Goal: Navigation & Orientation: Understand site structure

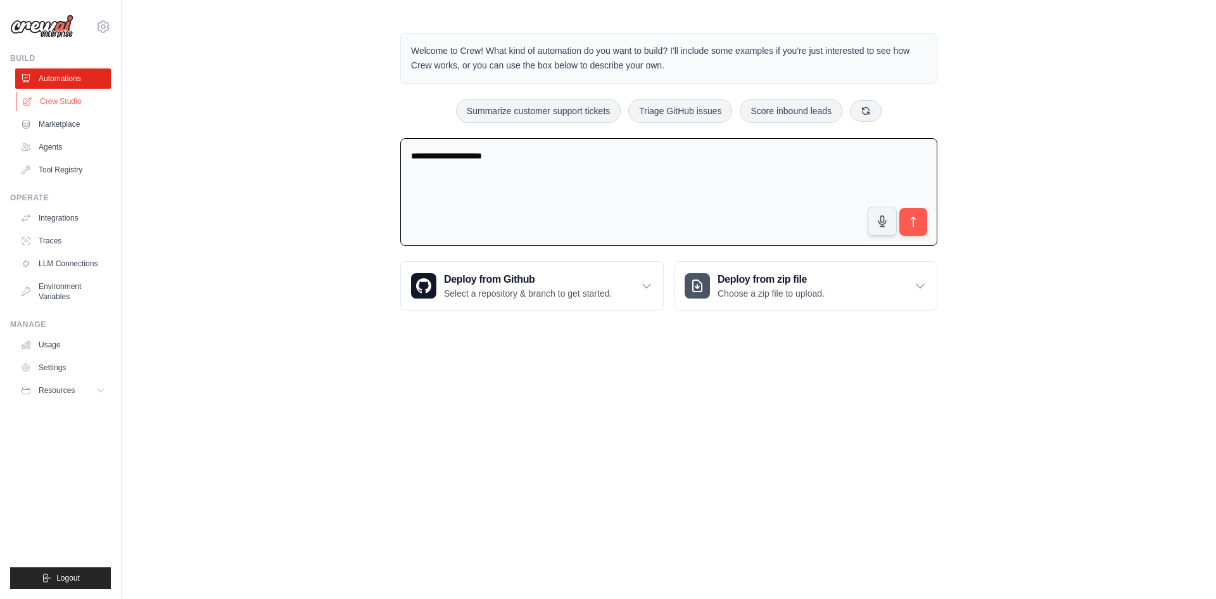
type textarea "**********"
click at [68, 102] on link "Crew Studio" at bounding box center [64, 101] width 96 height 20
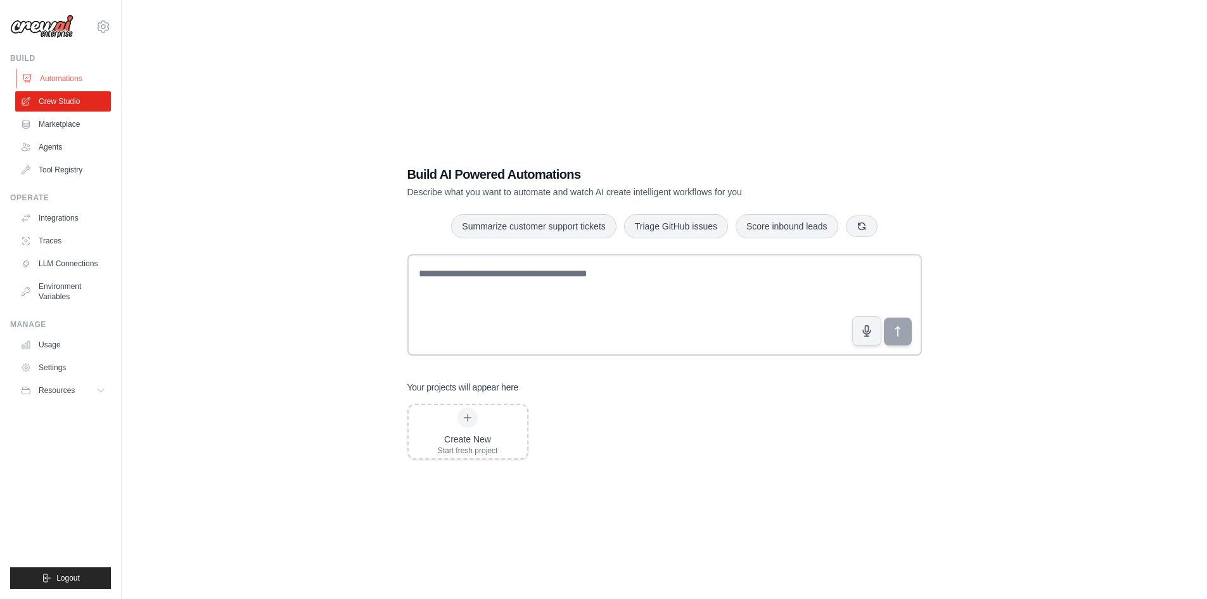
click at [62, 83] on link "Automations" at bounding box center [64, 78] width 96 height 20
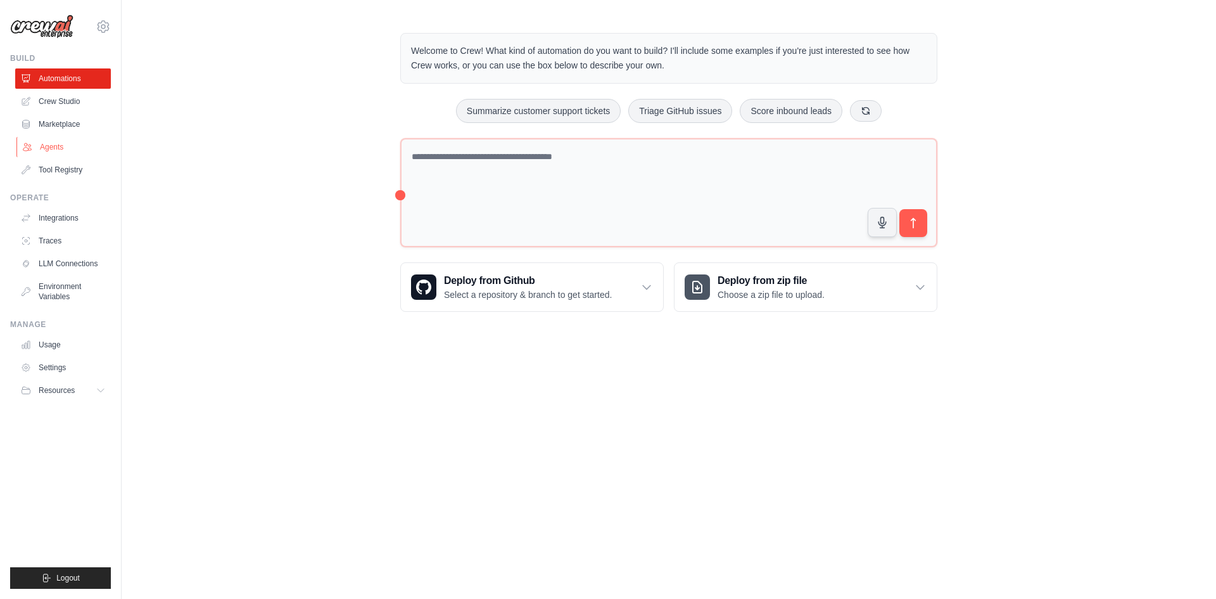
click at [43, 143] on link "Agents" at bounding box center [64, 147] width 96 height 20
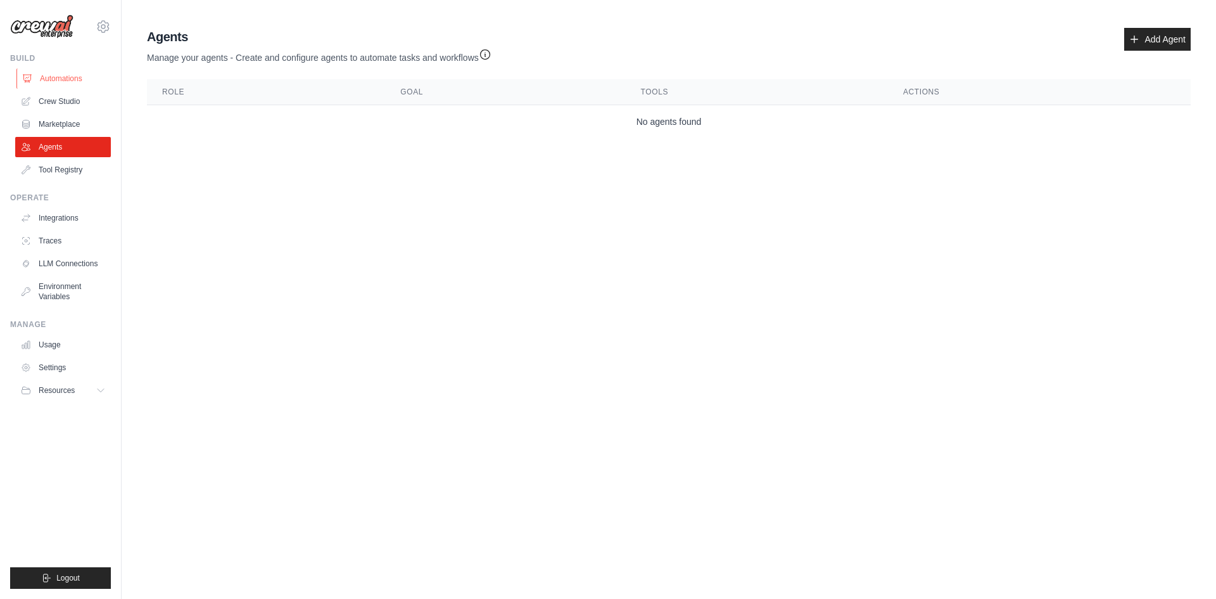
click at [53, 78] on link "Automations" at bounding box center [64, 78] width 96 height 20
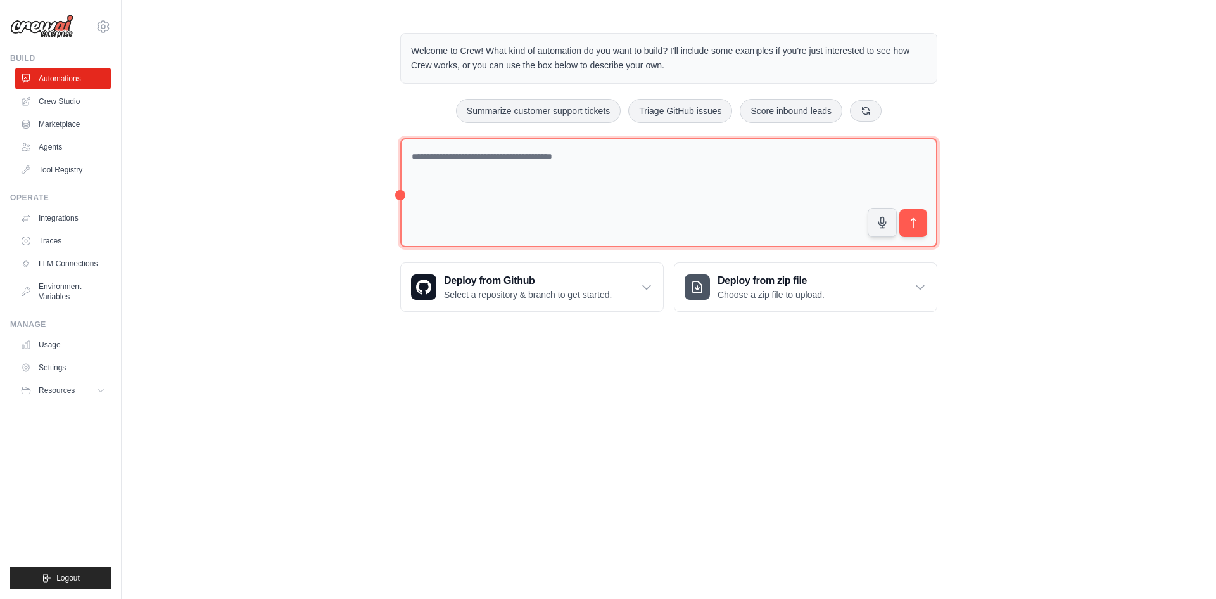
click at [548, 156] on textarea at bounding box center [668, 193] width 537 height 110
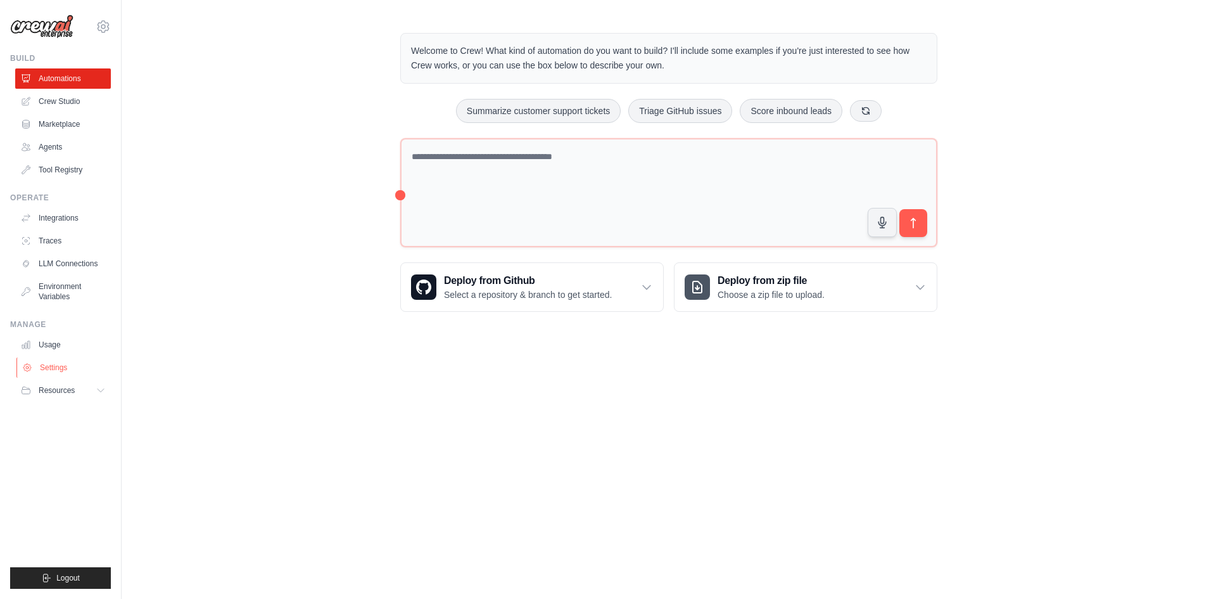
click at [42, 362] on link "Settings" at bounding box center [64, 367] width 96 height 20
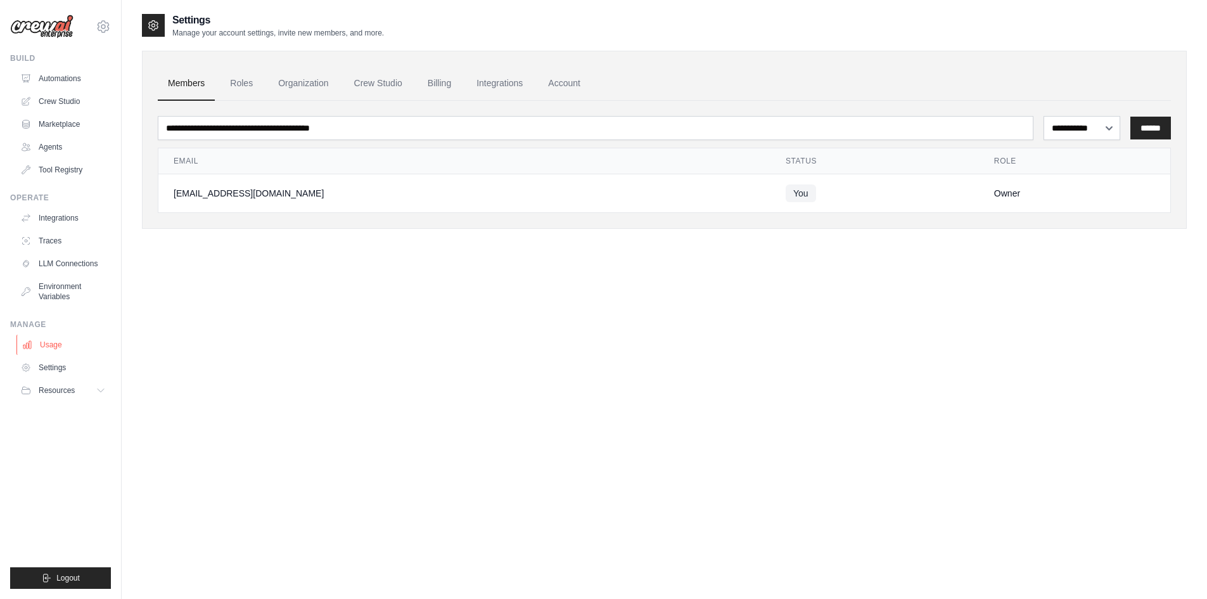
click at [35, 341] on link "Usage" at bounding box center [64, 344] width 96 height 20
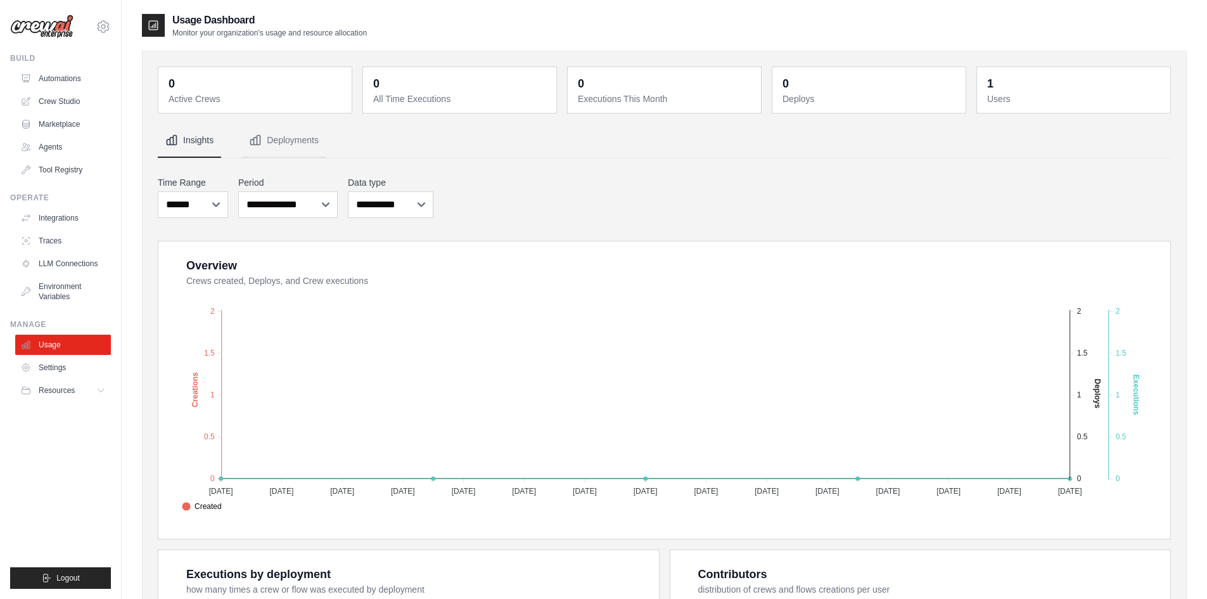
scroll to position [320, 0]
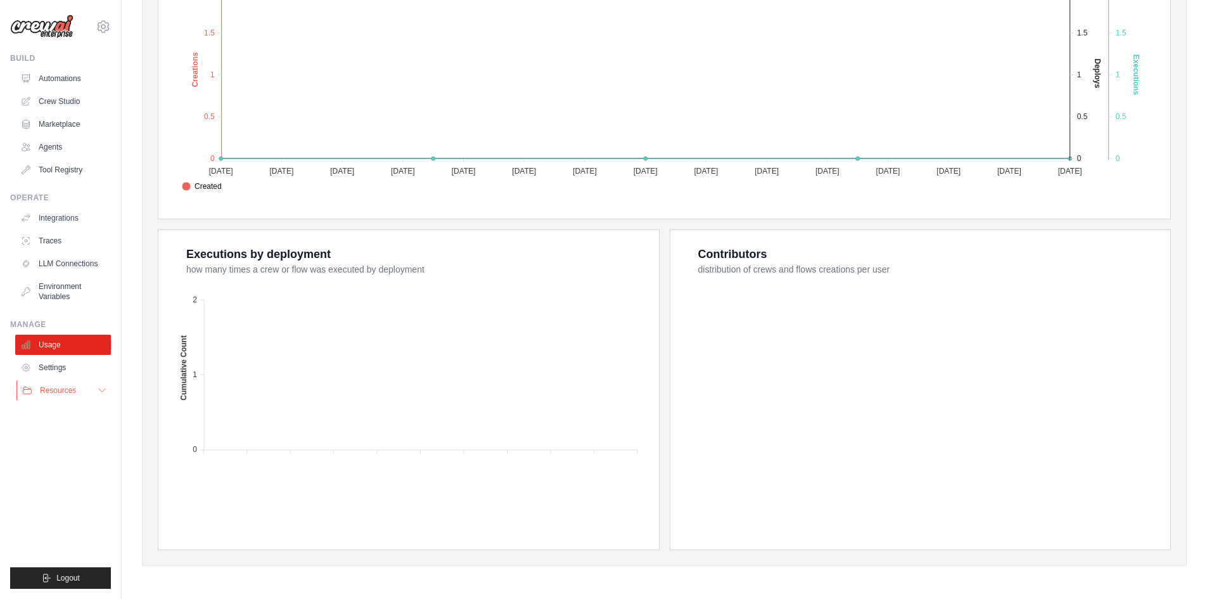
click at [56, 398] on button "Resources" at bounding box center [64, 390] width 96 height 20
click at [56, 394] on span "Resources" at bounding box center [58, 390] width 36 height 10
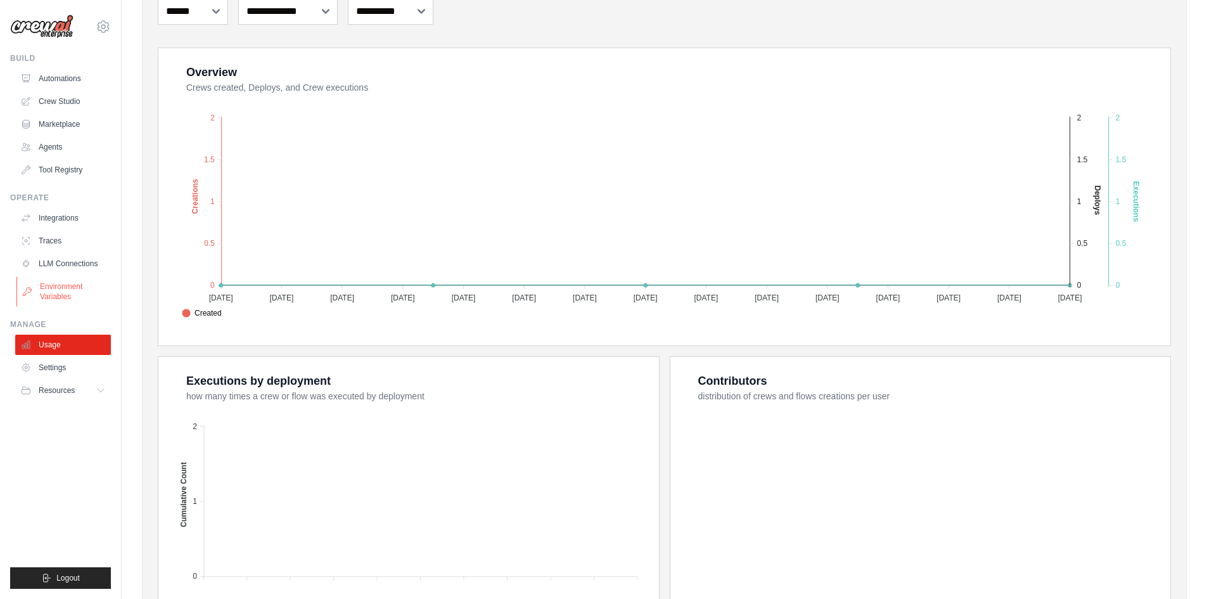
scroll to position [130, 0]
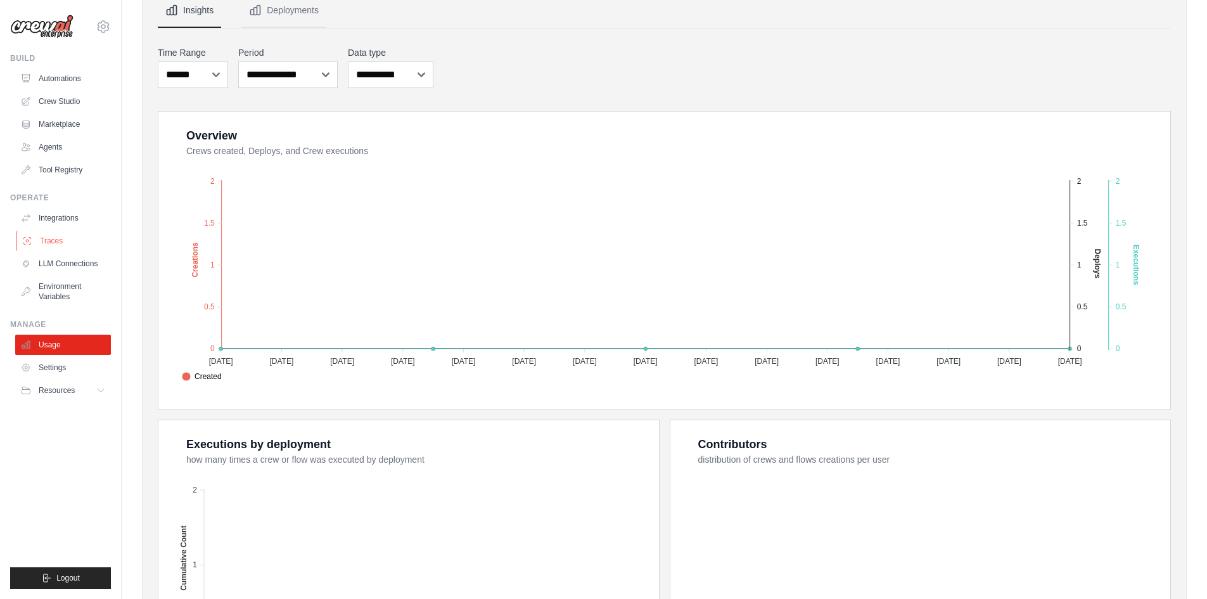
click at [54, 244] on link "Traces" at bounding box center [64, 241] width 96 height 20
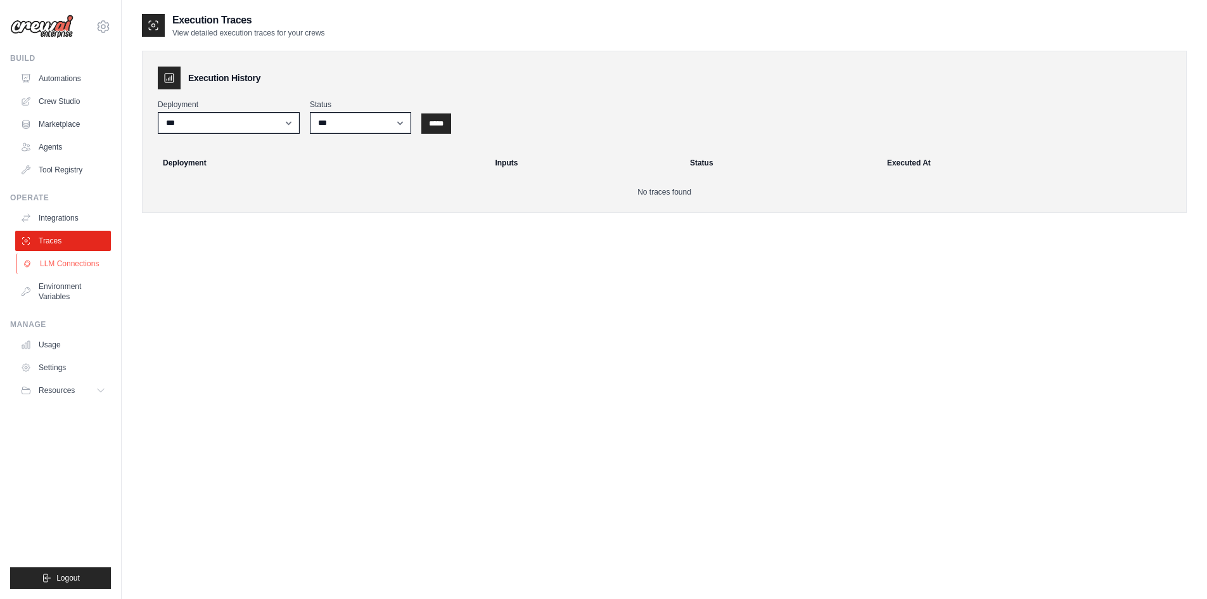
click at [54, 262] on link "LLM Connections" at bounding box center [64, 263] width 96 height 20
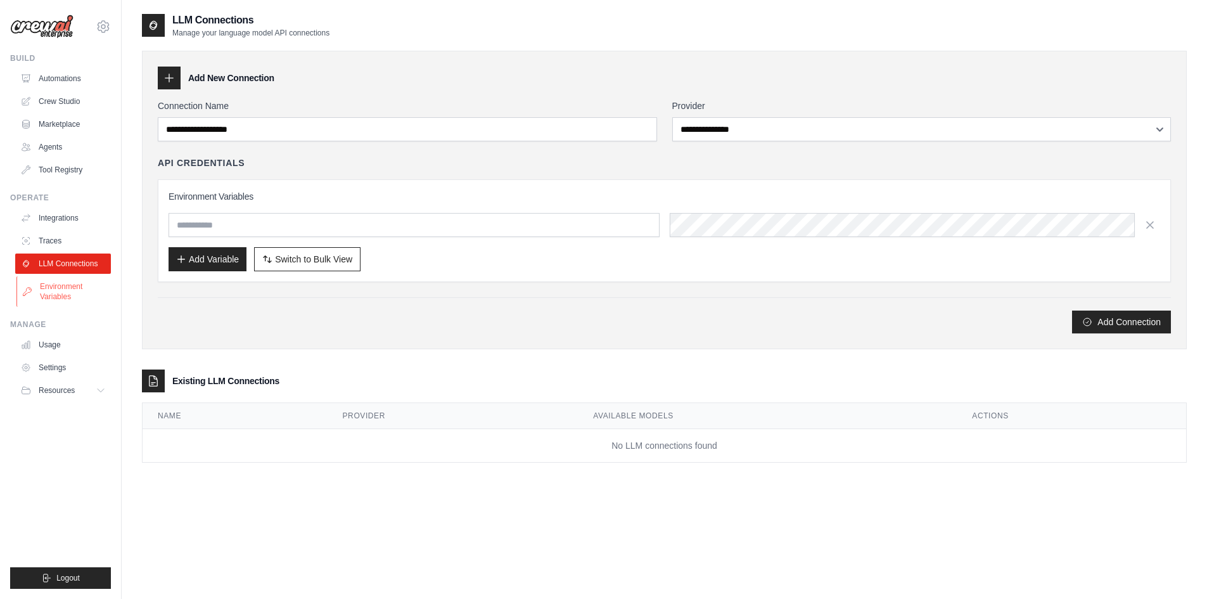
click at [58, 284] on link "Environment Variables" at bounding box center [64, 291] width 96 height 30
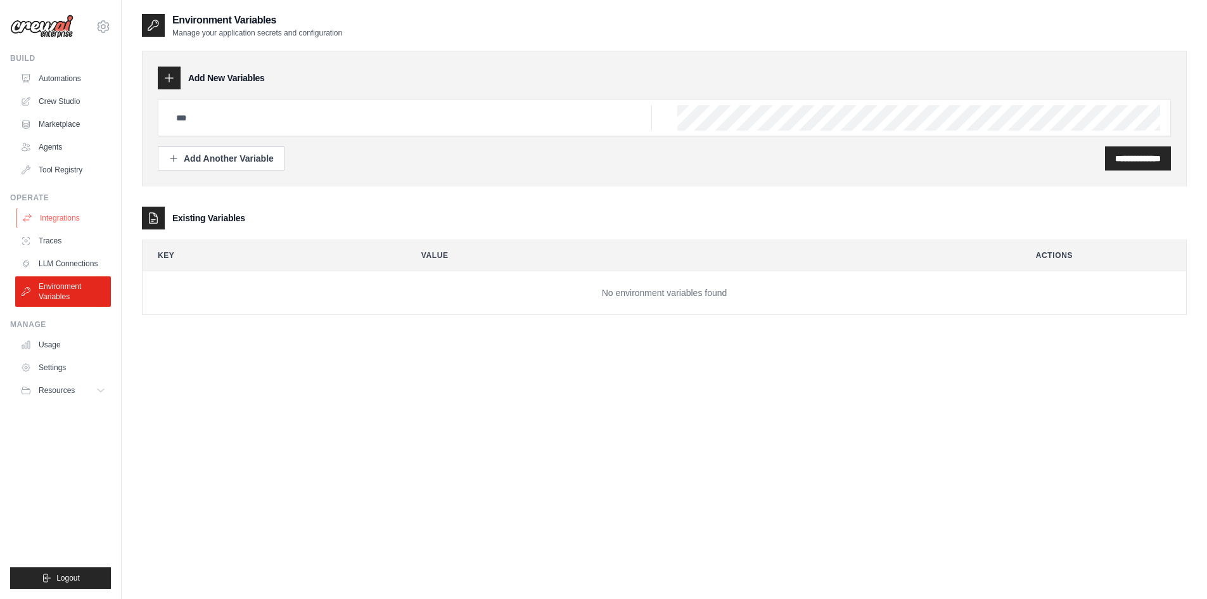
click at [54, 219] on link "Integrations" at bounding box center [64, 218] width 96 height 20
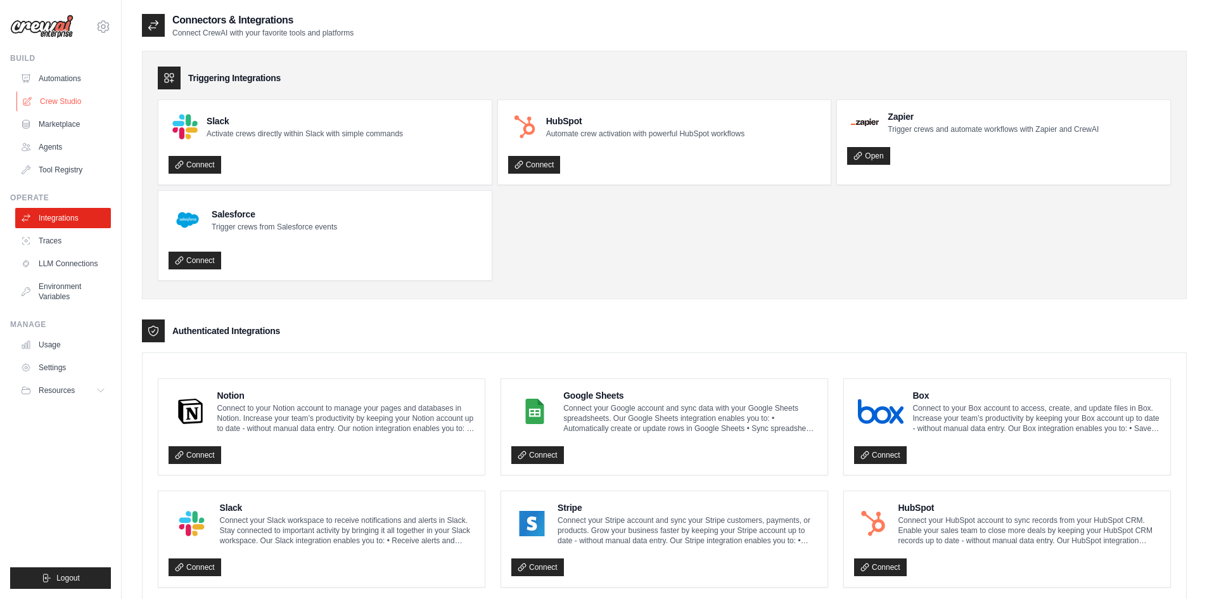
click at [50, 101] on link "Crew Studio" at bounding box center [64, 101] width 96 height 20
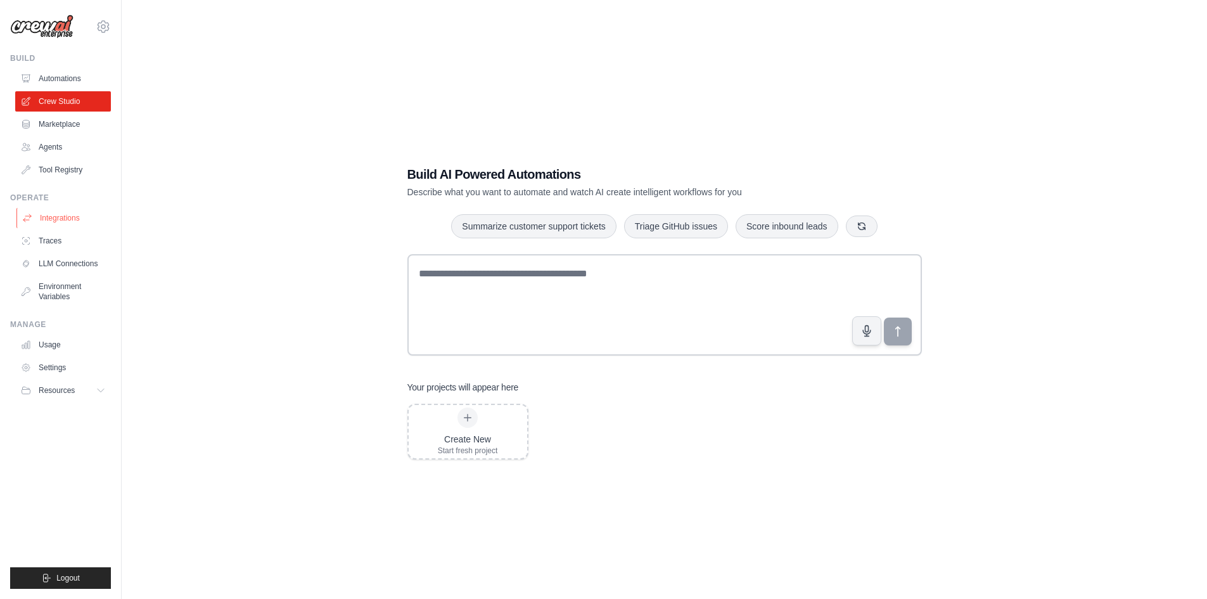
click at [43, 216] on link "Integrations" at bounding box center [64, 218] width 96 height 20
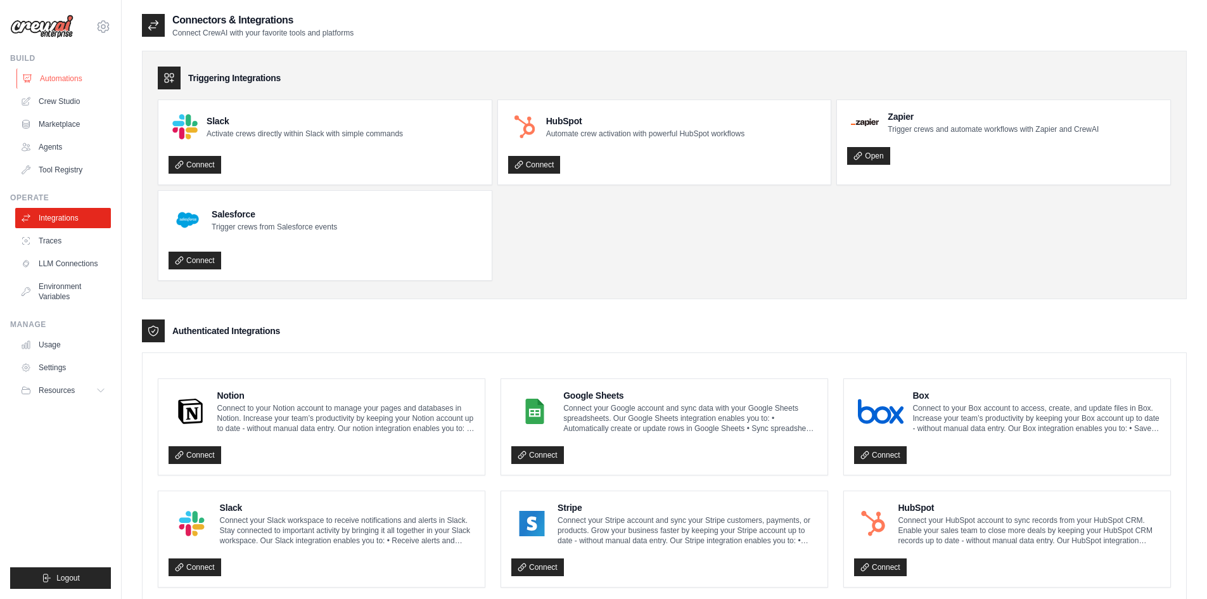
click at [64, 76] on link "Automations" at bounding box center [64, 78] width 96 height 20
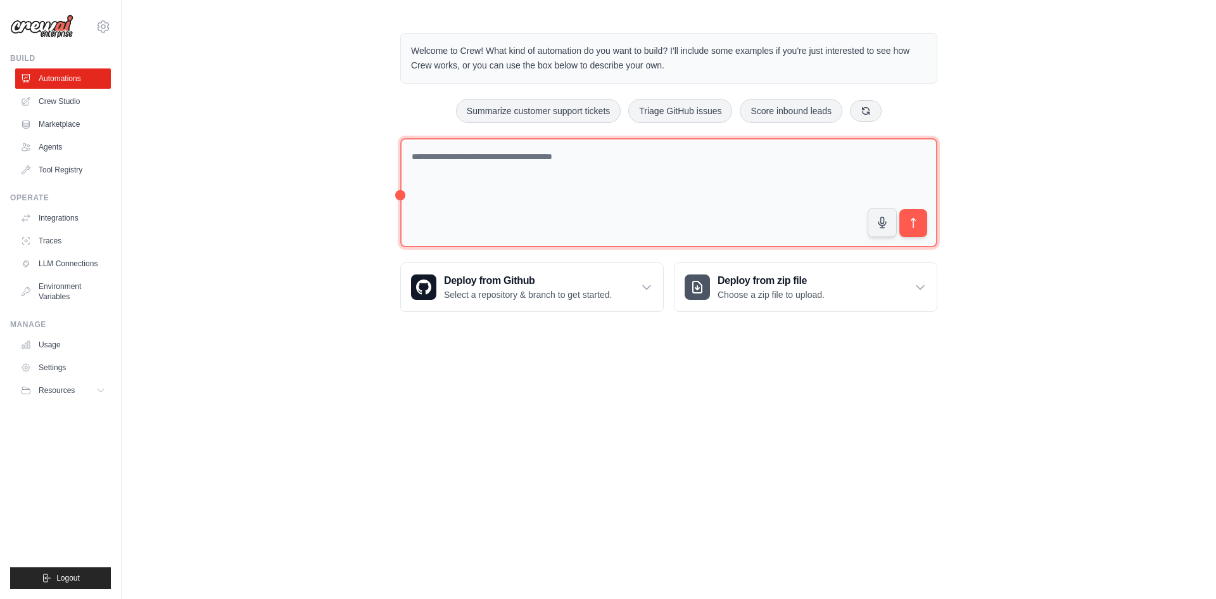
click at [544, 165] on textarea at bounding box center [668, 193] width 537 height 110
type textarea "*"
